Goal: Information Seeking & Learning: Learn about a topic

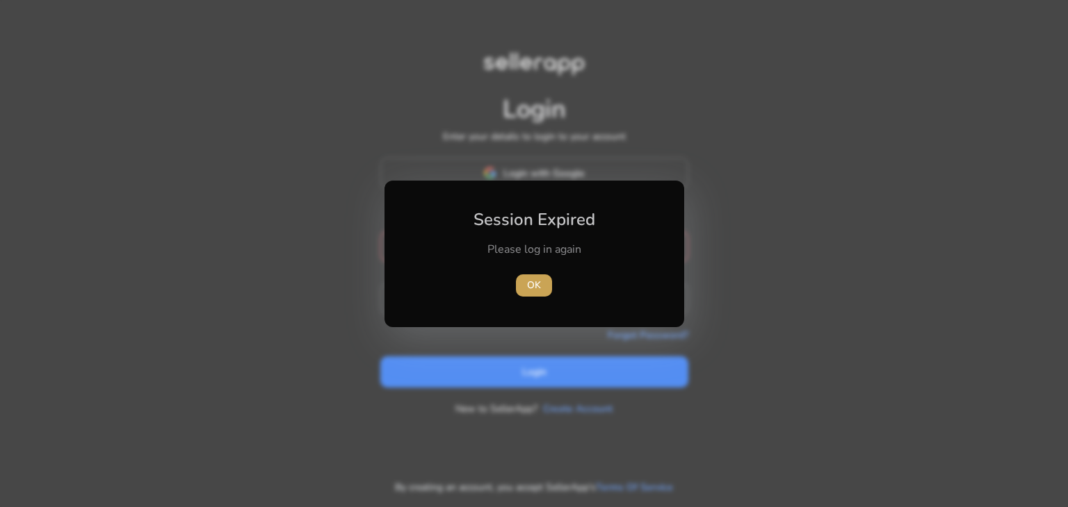
click at [525, 297] on span "button" at bounding box center [534, 285] width 36 height 33
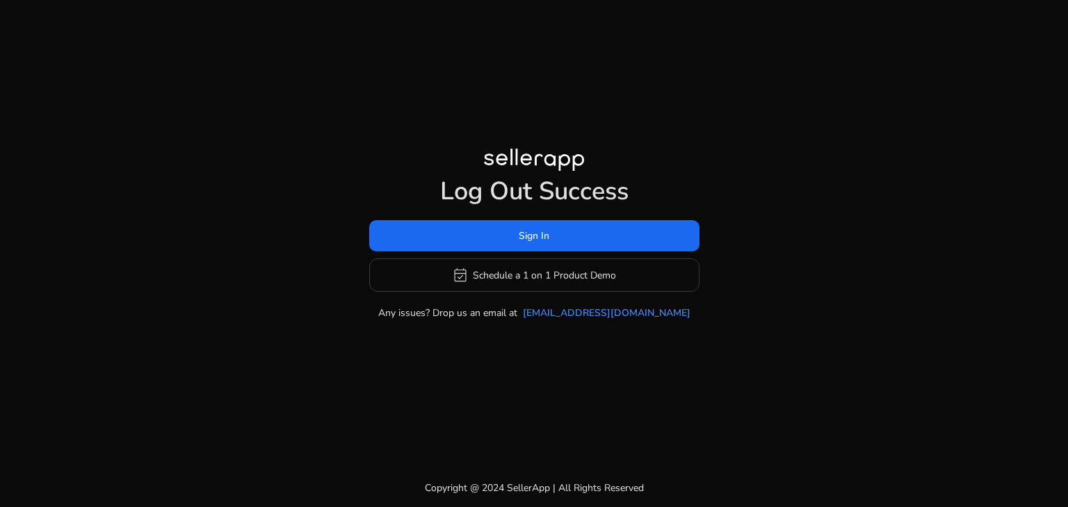
click at [589, 177] on h1 "Log Out Success" at bounding box center [534, 192] width 330 height 30
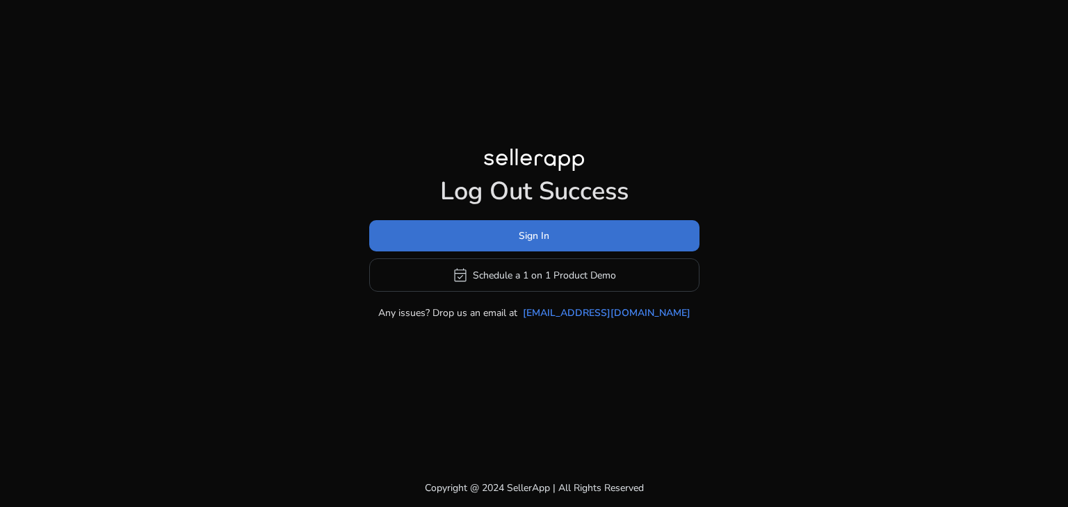
click at [571, 235] on span at bounding box center [534, 236] width 330 height 33
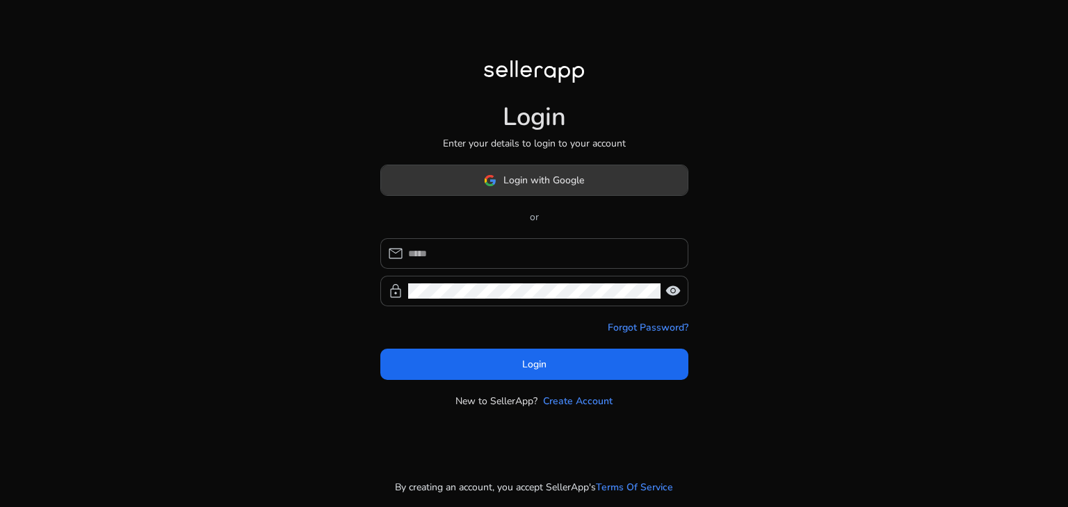
click at [571, 190] on span at bounding box center [534, 180] width 306 height 33
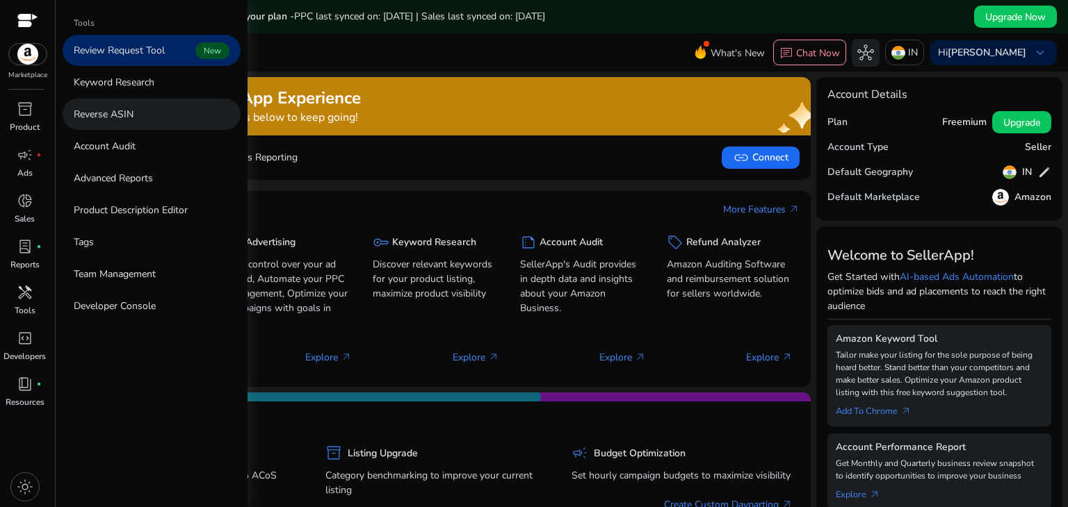
click at [128, 109] on p "Reverse ASIN" at bounding box center [104, 114] width 60 height 15
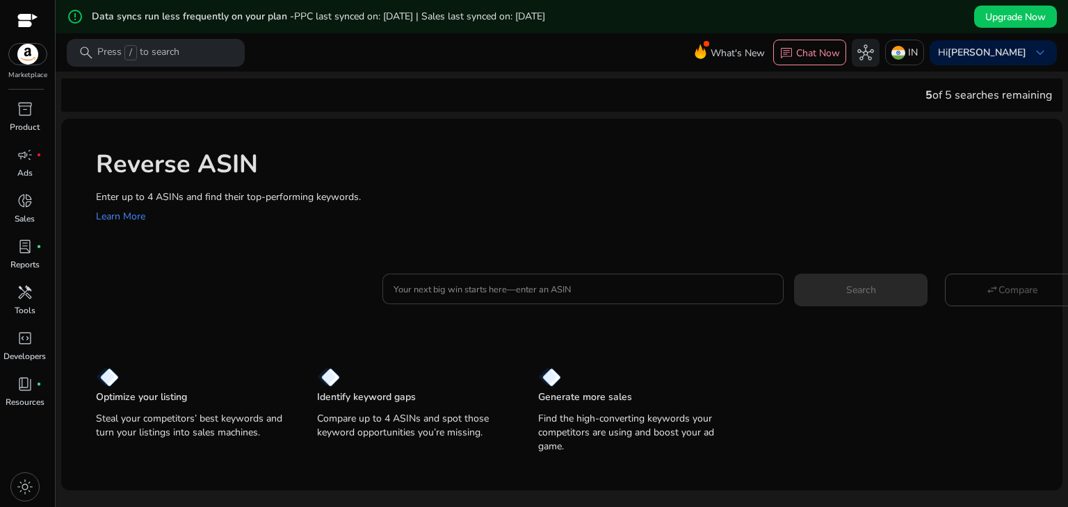
click at [466, 279] on div at bounding box center [582, 289] width 379 height 31
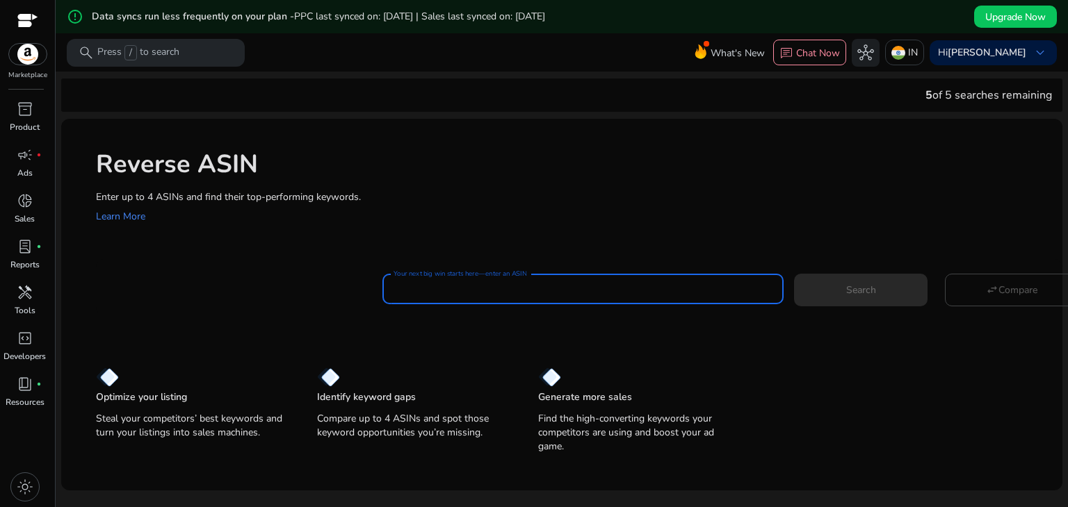
paste input "**********"
type input "**********"
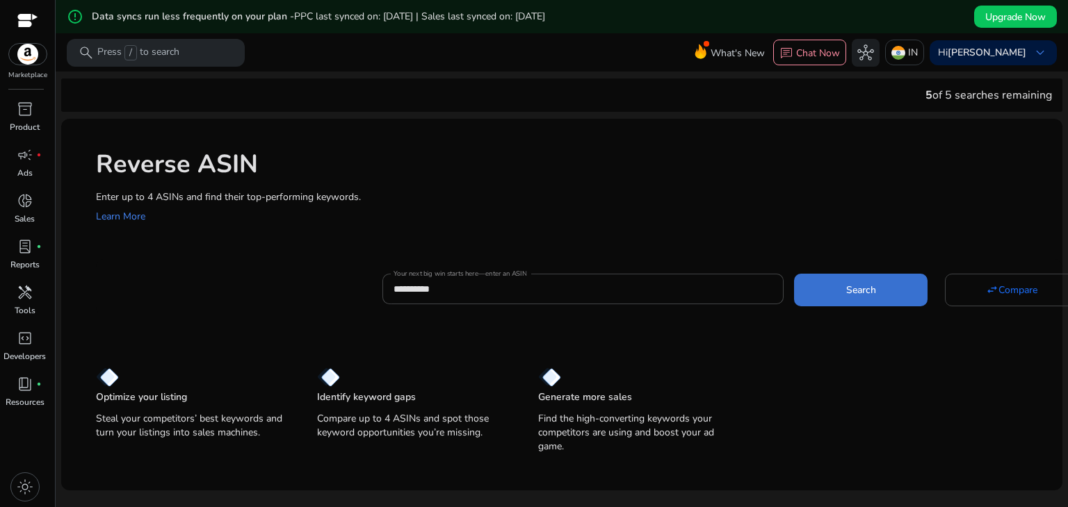
click at [833, 293] on span at bounding box center [860, 289] width 133 height 33
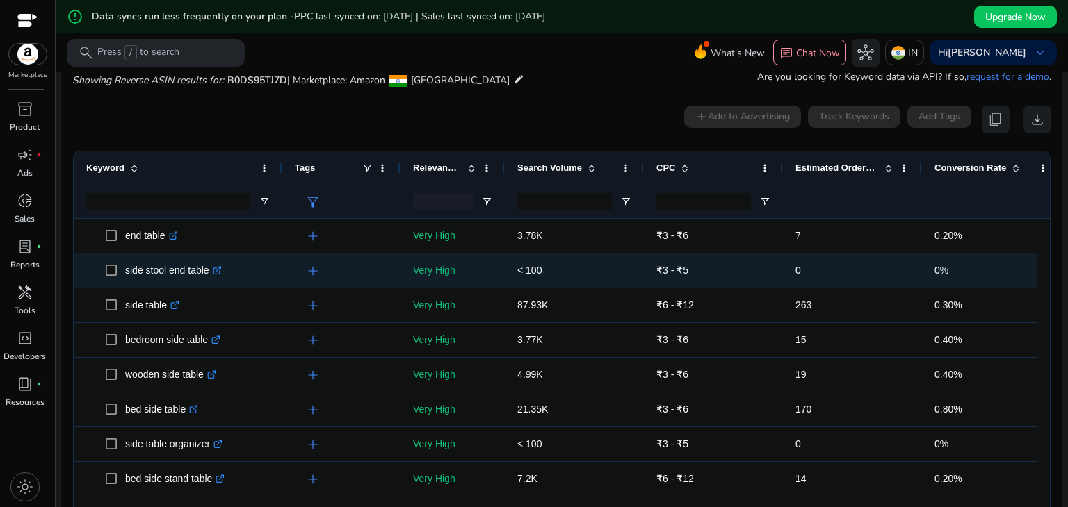
scroll to position [182, 0]
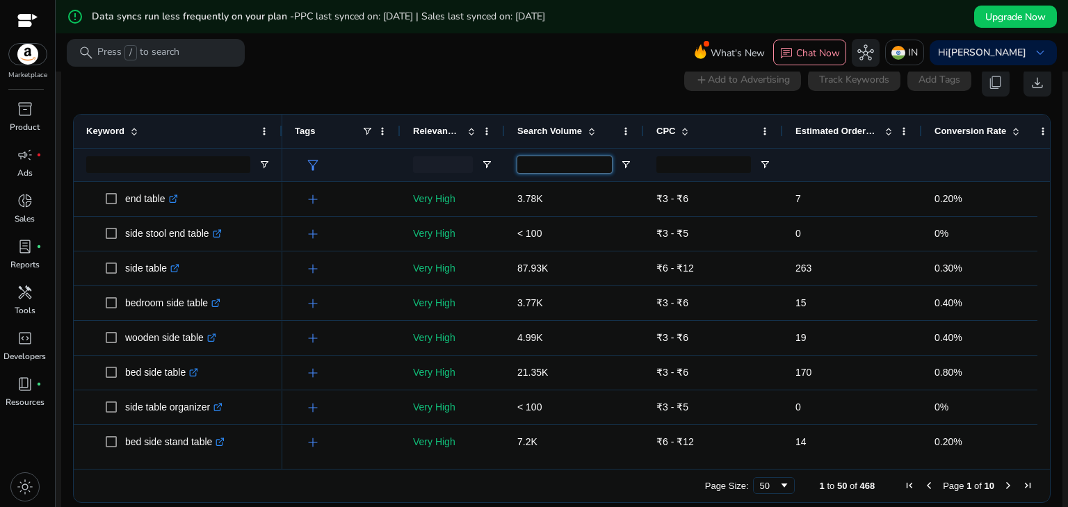
click at [569, 164] on input "Search Volume Filter Input" at bounding box center [564, 164] width 95 height 17
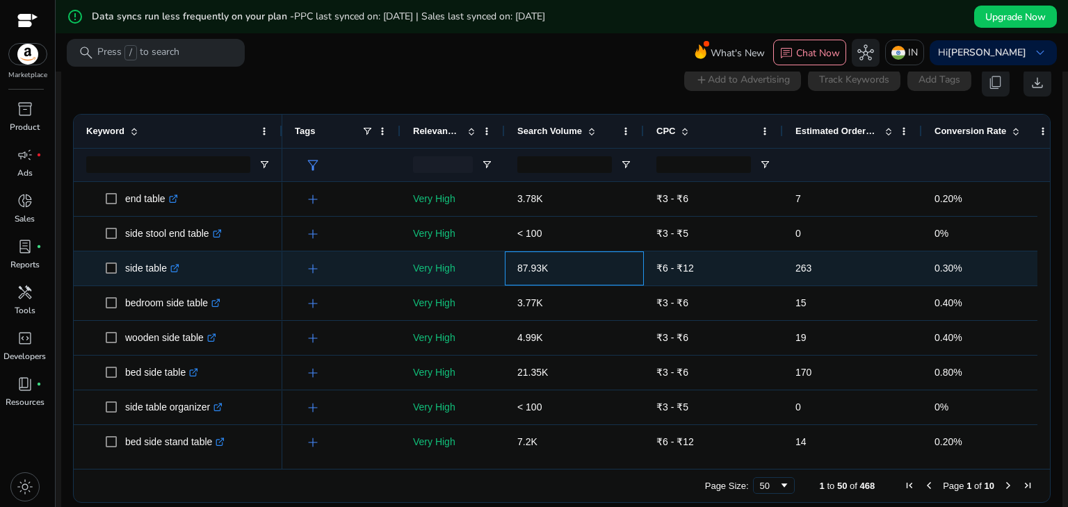
click at [580, 256] on p "87.93K" at bounding box center [574, 268] width 114 height 28
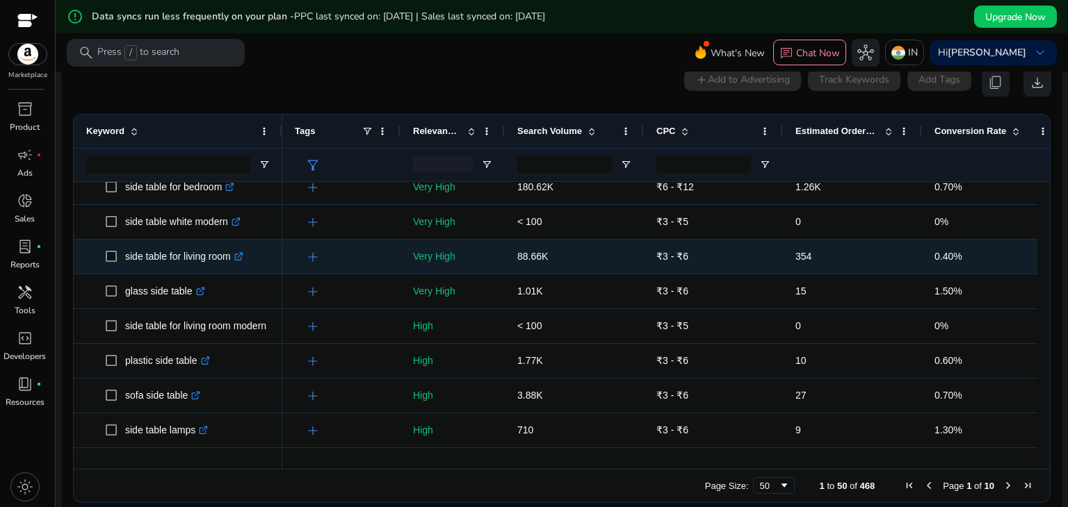
scroll to position [742, 0]
